Goal: Task Accomplishment & Management: Manage account settings

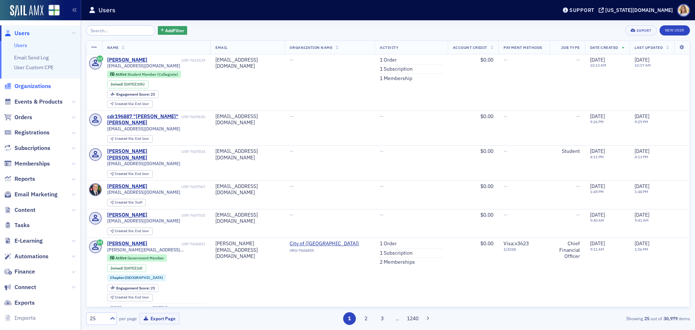
click at [39, 86] on span "Organizations" at bounding box center [32, 86] width 37 height 8
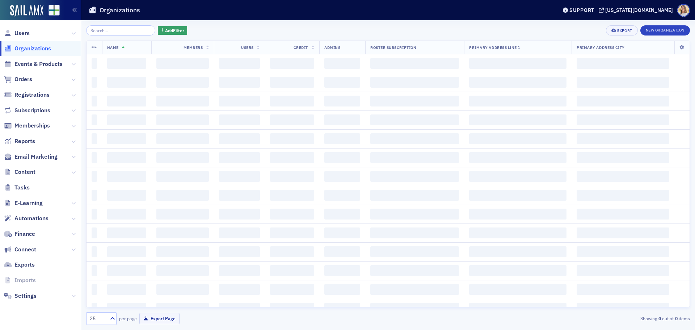
click at [116, 34] on input "search" at bounding box center [120, 30] width 69 height 10
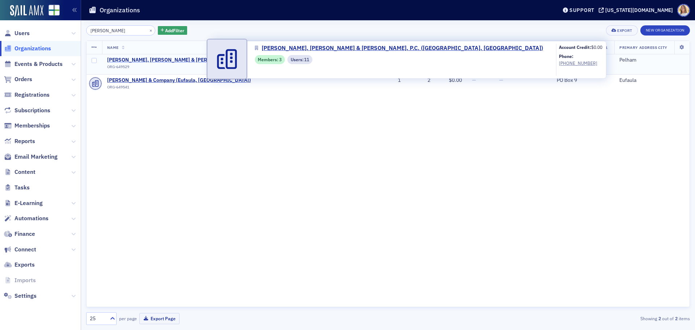
type input "[PERSON_NAME]"
click at [167, 59] on span "[PERSON_NAME], [PERSON_NAME] & [PERSON_NAME], P.C. ([GEOGRAPHIC_DATA], [GEOGRAP…" at bounding box center [231, 60] width 249 height 7
select select "US"
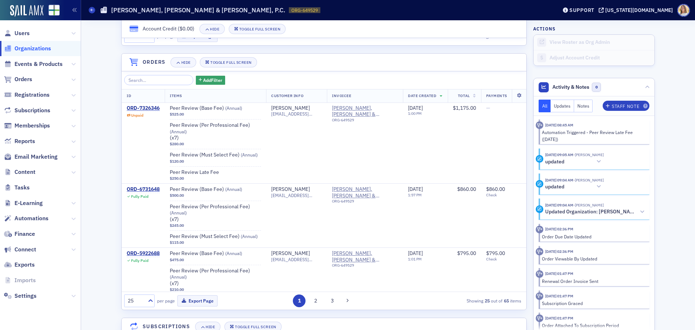
scroll to position [727, 0]
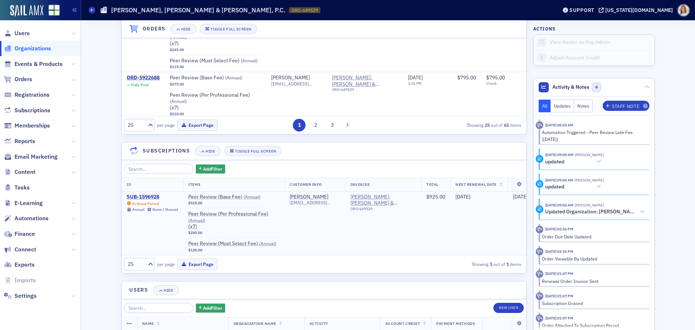
click at [156, 198] on div "SUB-1596928" at bounding box center [152, 197] width 51 height 7
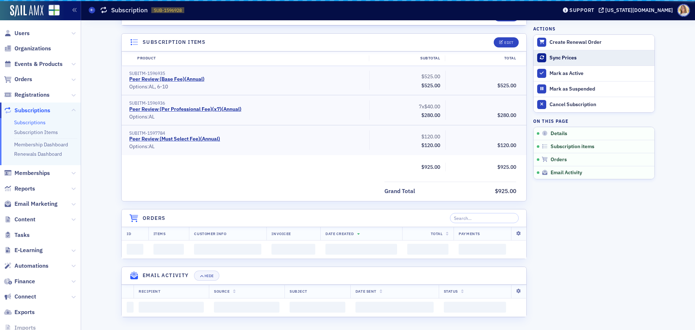
scroll to position [589, 0]
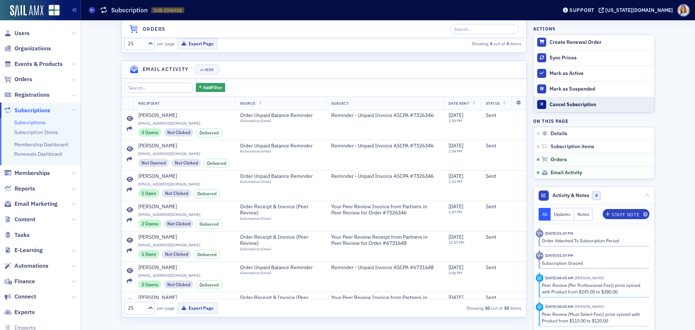
click at [581, 106] on div "Cancel Subscription" at bounding box center [600, 104] width 101 height 7
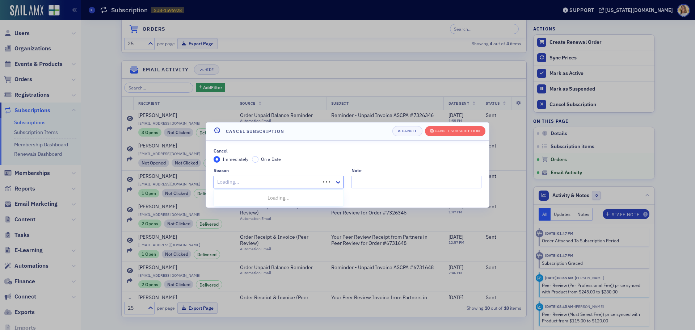
click at [316, 179] on div at bounding box center [267, 181] width 103 height 9
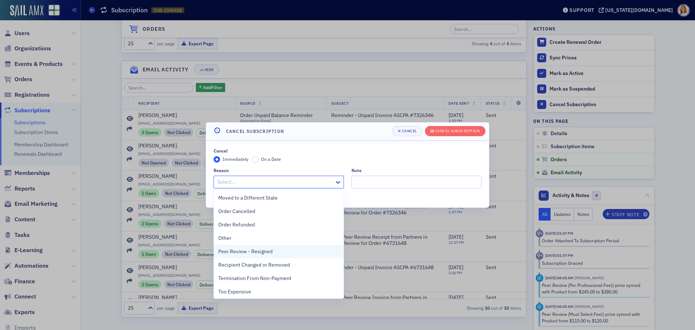
scroll to position [109, 0]
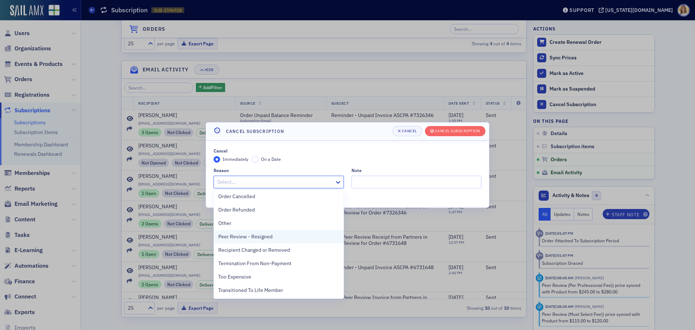
click at [261, 239] on span "Peer Review - Resigned" at bounding box center [245, 237] width 54 height 8
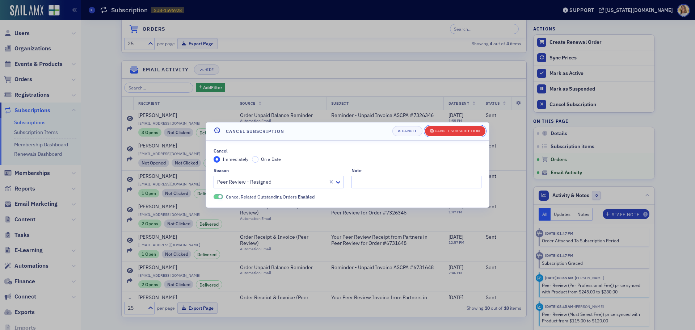
click at [453, 130] on div "Cancel Subscription" at bounding box center [457, 131] width 45 height 4
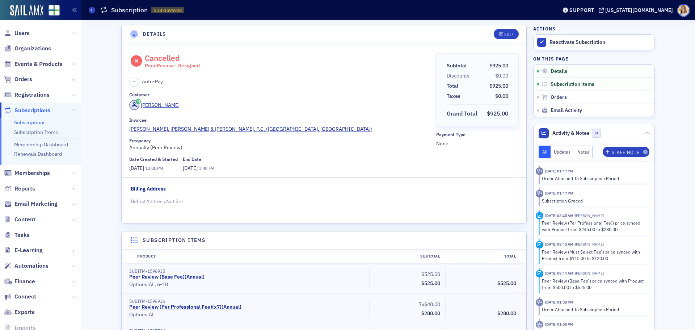
scroll to position [0, 0]
click at [36, 49] on span "Organizations" at bounding box center [32, 49] width 37 height 8
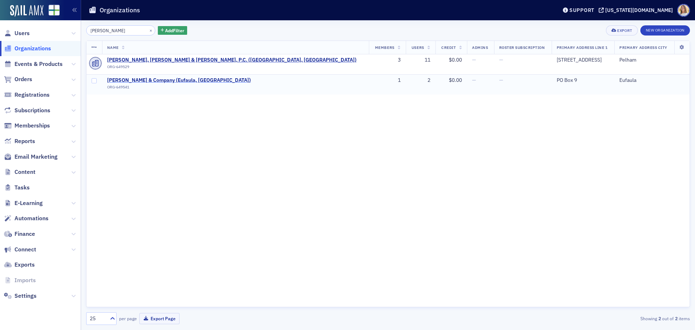
click at [171, 79] on span "[PERSON_NAME] & Company (Eufaula, [GEOGRAPHIC_DATA])" at bounding box center [179, 80] width 144 height 7
select select "US"
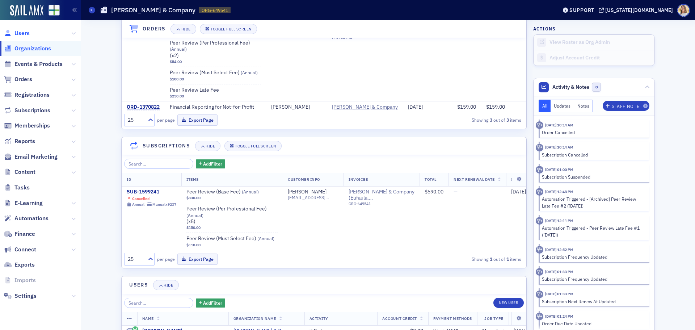
click at [23, 37] on span "Users" at bounding box center [21, 33] width 15 height 8
